Goal: Information Seeking & Learning: Learn about a topic

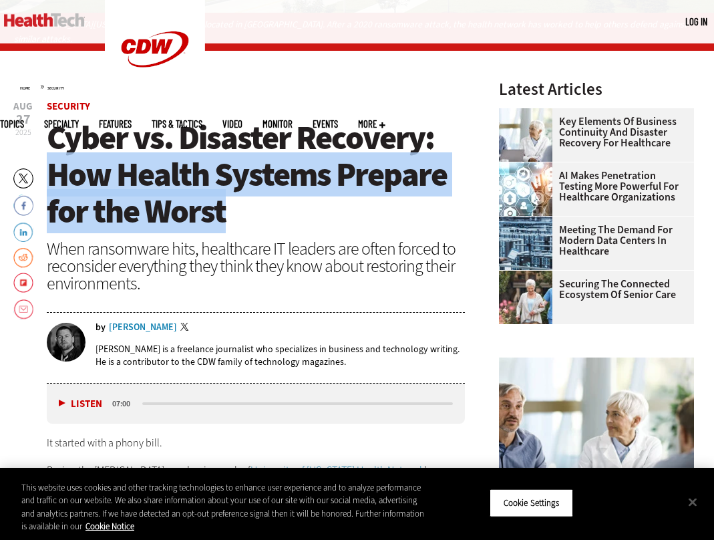
drag, startPoint x: 265, startPoint y: 211, endPoint x: 44, endPoint y: 174, distance: 224.3
copy span "How Health Systems Prepare for the Worst"
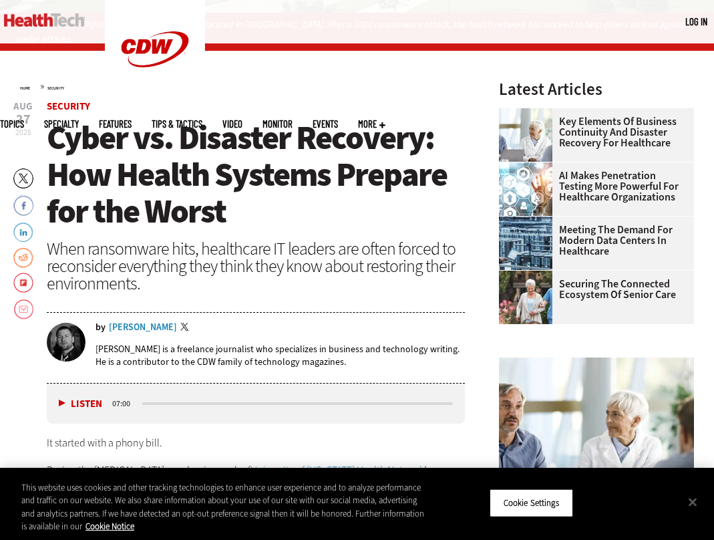
click at [259, 216] on h1 "Cyber vs. Disaster Recovery: How Health Systems Prepare for the Worst" at bounding box center [256, 175] width 418 height 110
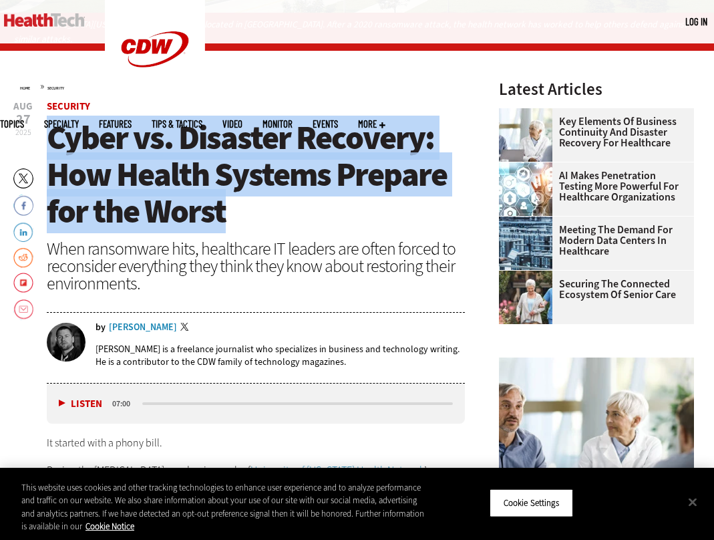
drag, startPoint x: 258, startPoint y: 217, endPoint x: 12, endPoint y: 134, distance: 259.5
copy span "Cyber vs. Disaster Recovery: How Health Systems Prepare for the Worst"
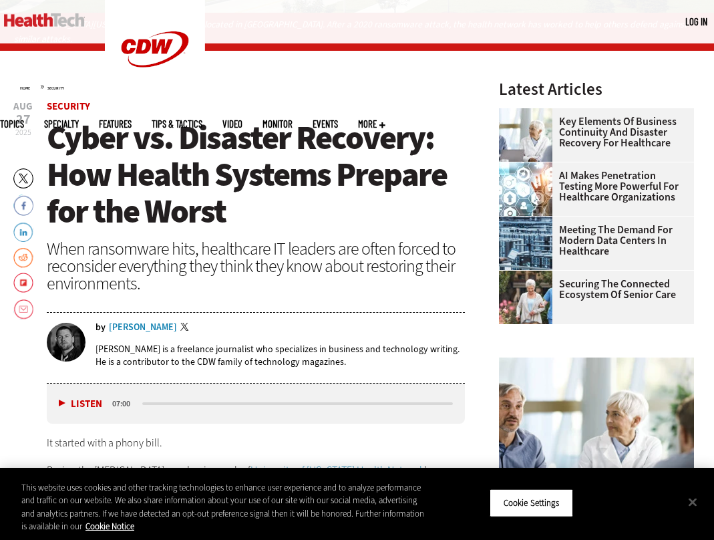
click at [216, 249] on div "When ransomware hits, healthcare IT leaders are often forced to reconsider ever…" at bounding box center [256, 266] width 418 height 52
click at [424, 161] on span "Cyber vs. Disaster Recovery: How Health Systems Prepare for the Worst" at bounding box center [247, 175] width 400 height 118
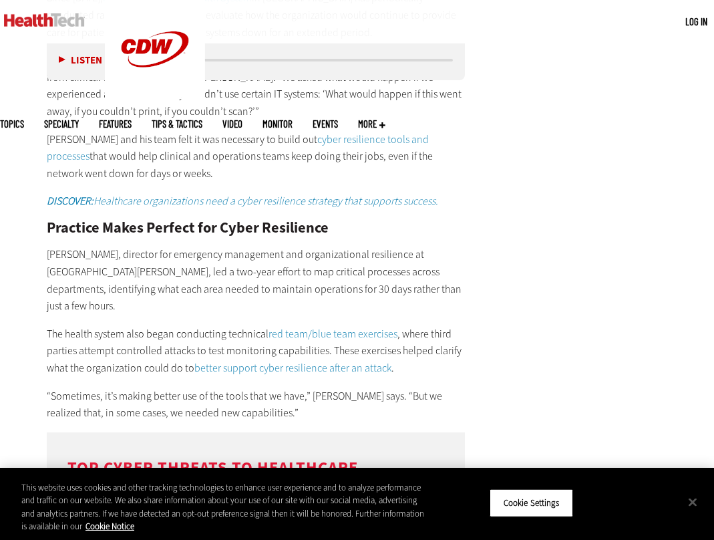
scroll to position [2310, 0]
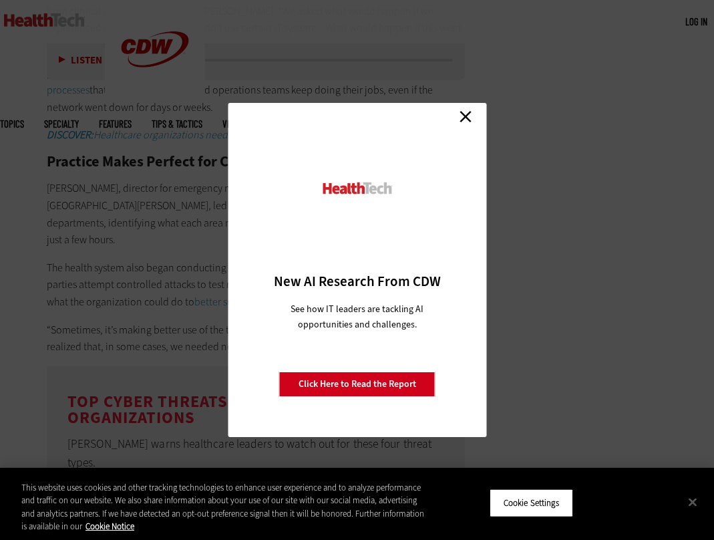
click at [462, 118] on link "Close" at bounding box center [466, 116] width 20 height 20
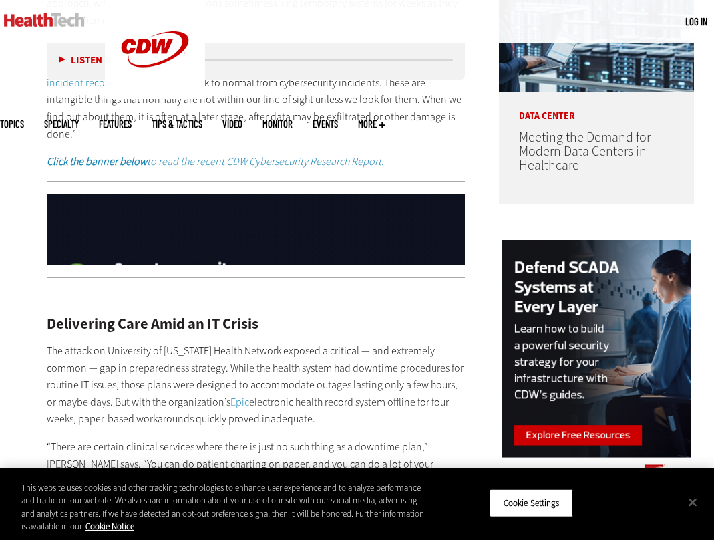
scroll to position [968, 0]
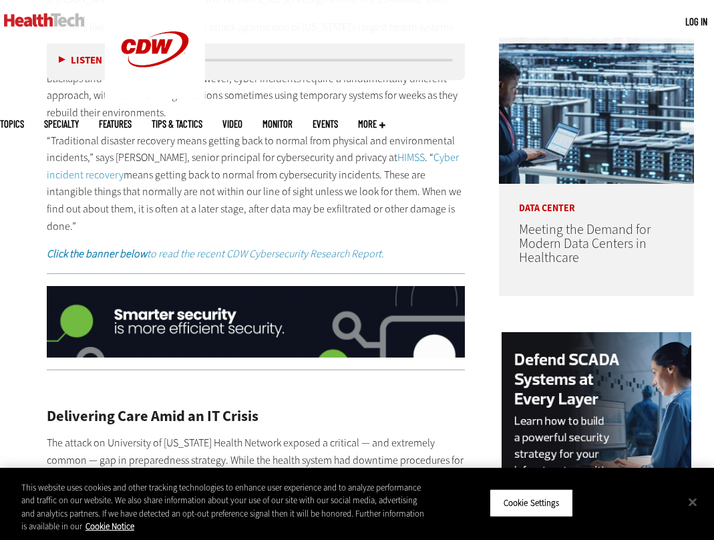
drag, startPoint x: 432, startPoint y: 213, endPoint x: 27, endPoint y: 132, distance: 413.1
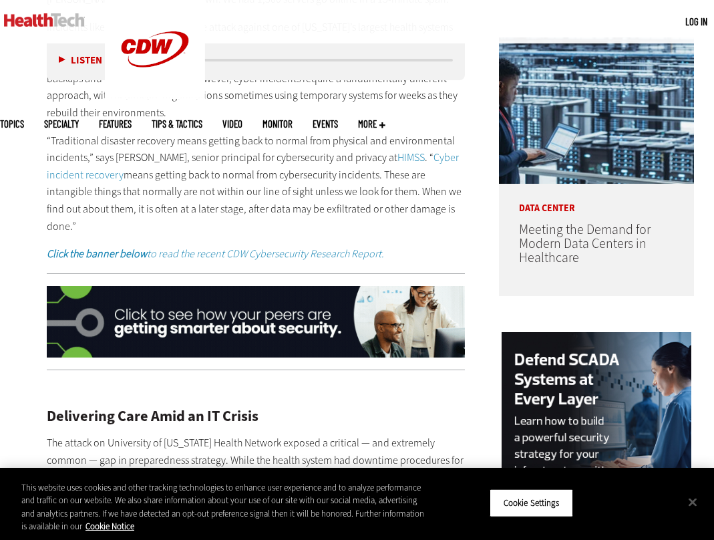
copy p "“Traditional disaster recovery means getting back to normal from physical and e…"
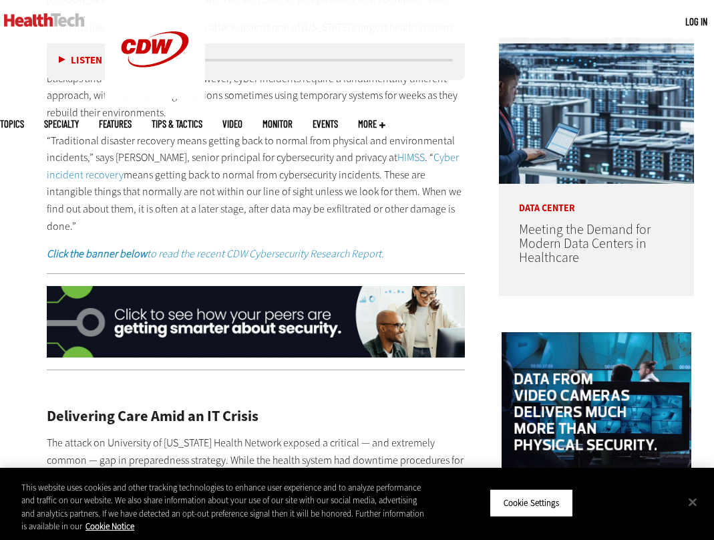
copy p "“Traditional disaster recovery means getting back to normal from physical and e…"
